Goal: Transaction & Acquisition: Purchase product/service

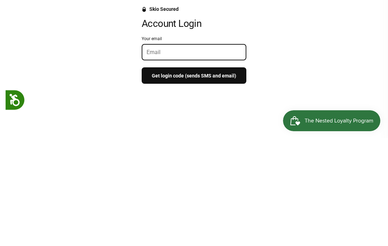
scroll to position [115, 0]
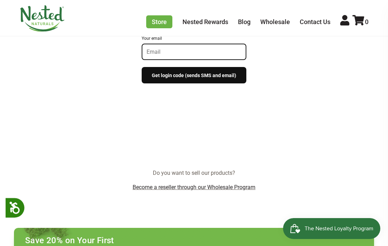
click at [198, 50] on input "Your email" at bounding box center [194, 52] width 95 height 7
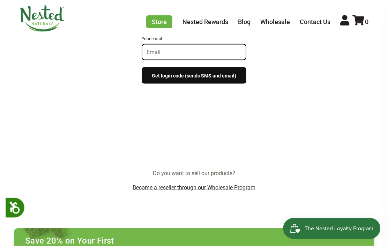
type input "venturatmkv@gmail.com"
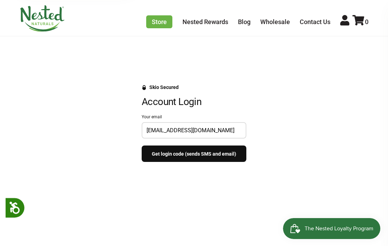
scroll to position [74, 0]
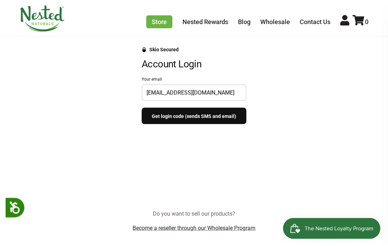
click at [209, 118] on button "Get login code (sends SMS and email)" at bounding box center [194, 116] width 105 height 16
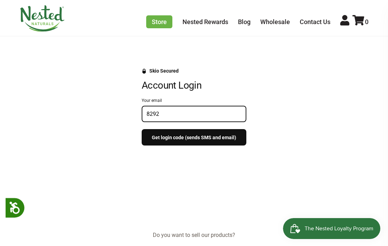
scroll to position [63, 0]
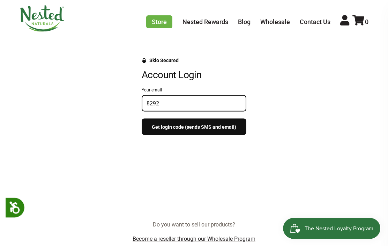
click at [176, 102] on input "8292" at bounding box center [194, 103] width 95 height 7
type input "8292"
click at [194, 126] on button "Get login code (sends SMS and email)" at bounding box center [194, 127] width 105 height 16
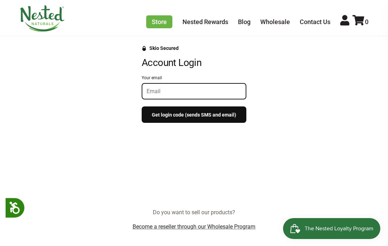
scroll to position [75, 0]
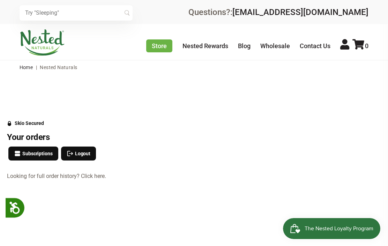
click at [342, 51] on link at bounding box center [345, 44] width 9 height 12
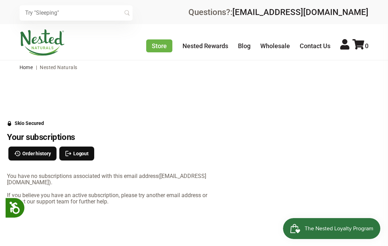
click at [341, 51] on link at bounding box center [345, 44] width 9 height 12
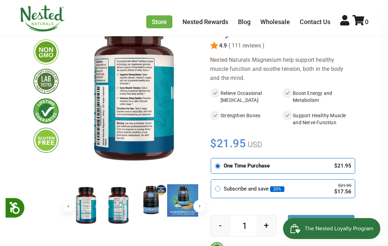
scroll to position [78, 0]
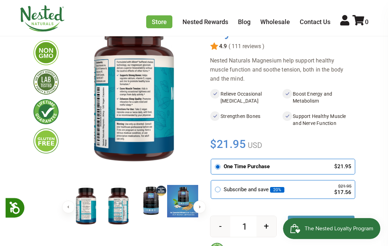
click at [271, 223] on button "+" at bounding box center [267, 226] width 20 height 21
type input "2"
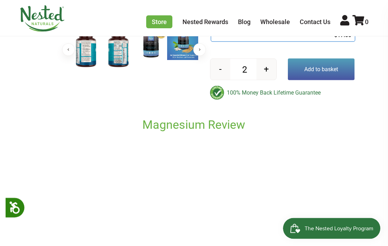
scroll to position [236, 0]
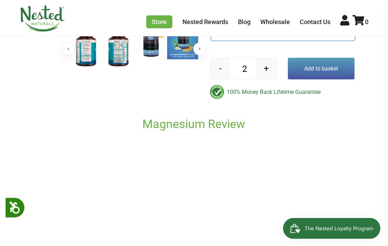
click at [325, 65] on button "Add to basket" at bounding box center [321, 69] width 67 height 22
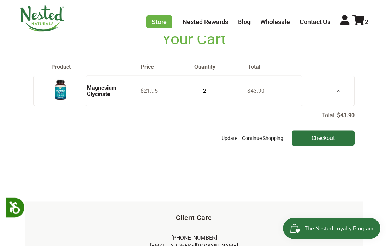
scroll to position [46, 0]
click at [329, 225] on span "The Nested Loyalty Program" at bounding box center [339, 229] width 69 height 10
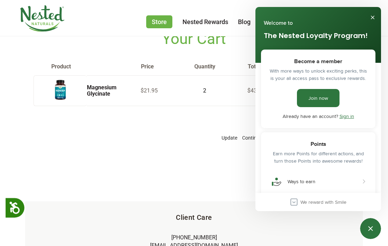
scroll to position [0, 0]
click at [378, 16] on button "Close" at bounding box center [373, 17] width 11 height 11
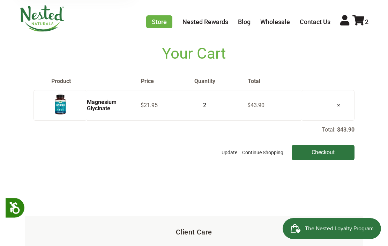
scroll to position [31, 0]
click at [210, 26] on link "Nested Rewards" at bounding box center [206, 21] width 46 height 7
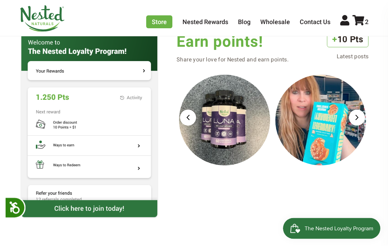
scroll to position [659, 0]
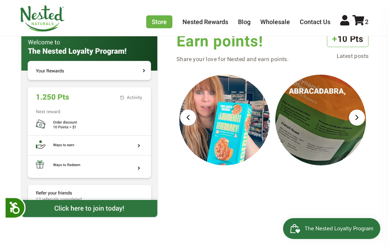
click at [140, 75] on img at bounding box center [90, 115] width 140 height 169
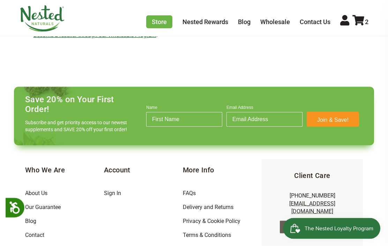
scroll to position [281, 0]
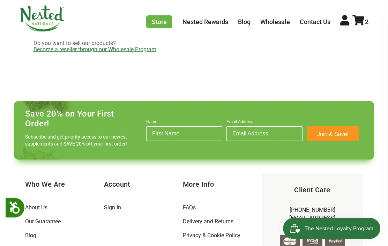
click at [345, 26] on icon at bounding box center [345, 20] width 9 height 10
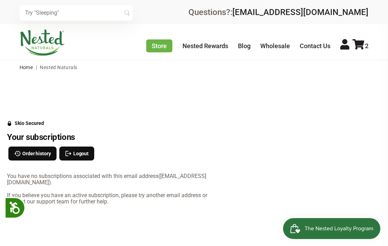
click at [40, 155] on span "Order history" at bounding box center [36, 154] width 29 height 8
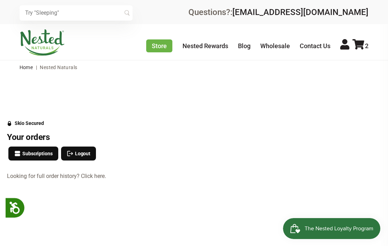
click at [89, 173] on link "Looking for full order history? Click here." at bounding box center [114, 176] width 215 height 6
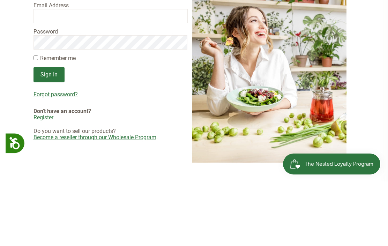
scroll to position [65, 0]
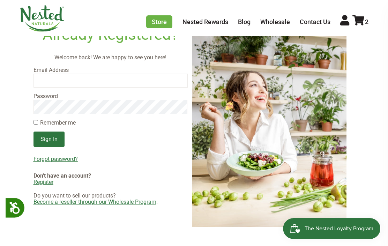
click at [214, 205] on img at bounding box center [269, 121] width 154 height 212
